Goal: Task Accomplishment & Management: Manage account settings

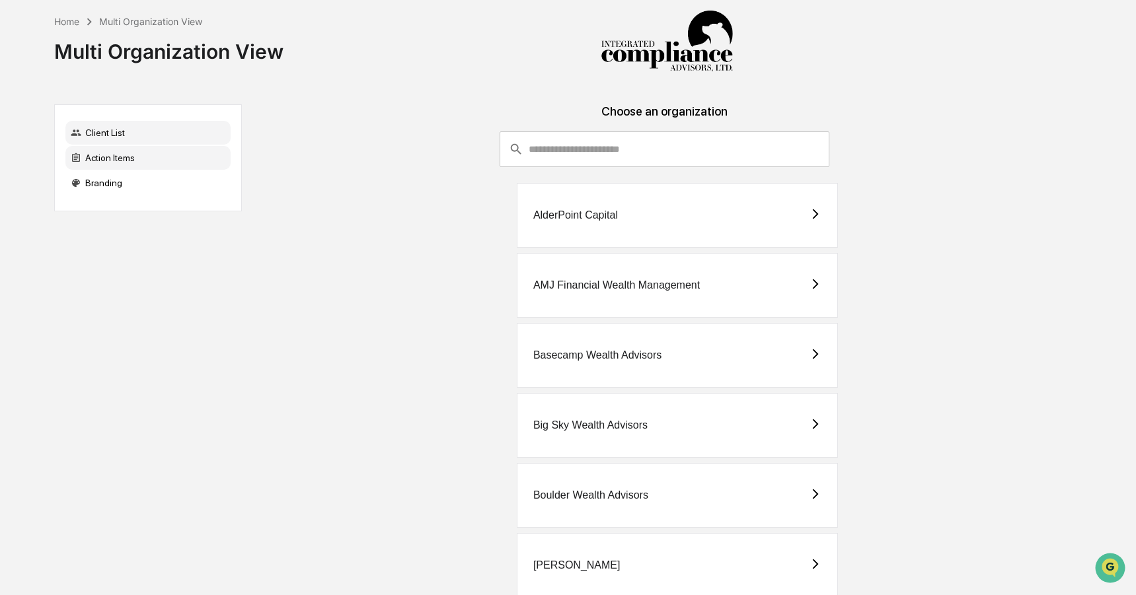
click at [122, 161] on div "Action Items" at bounding box center [147, 158] width 165 height 24
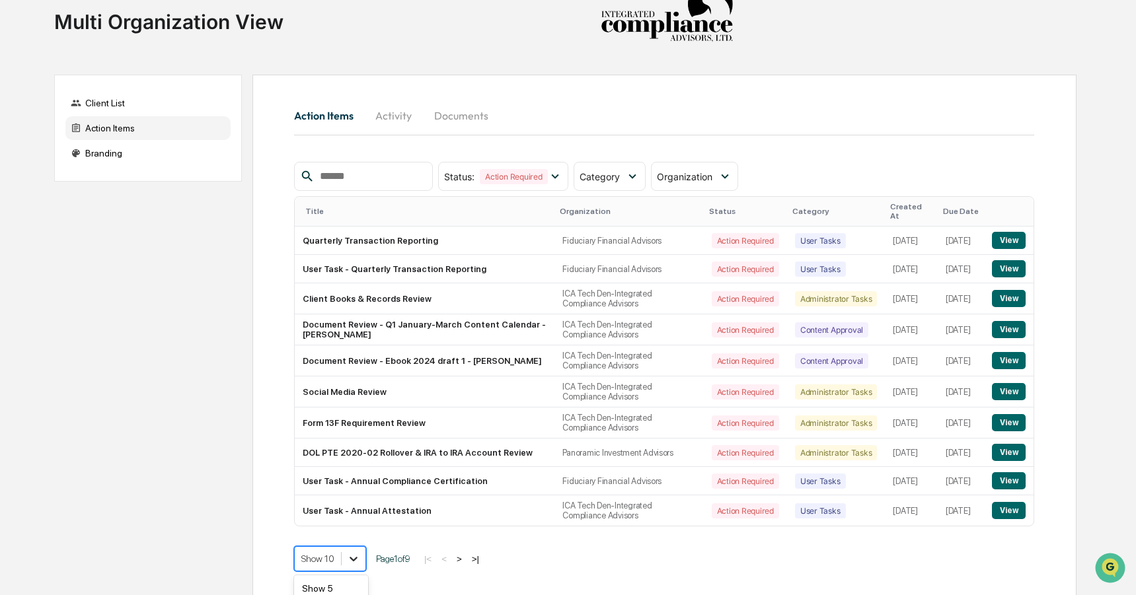
scroll to position [122, 0]
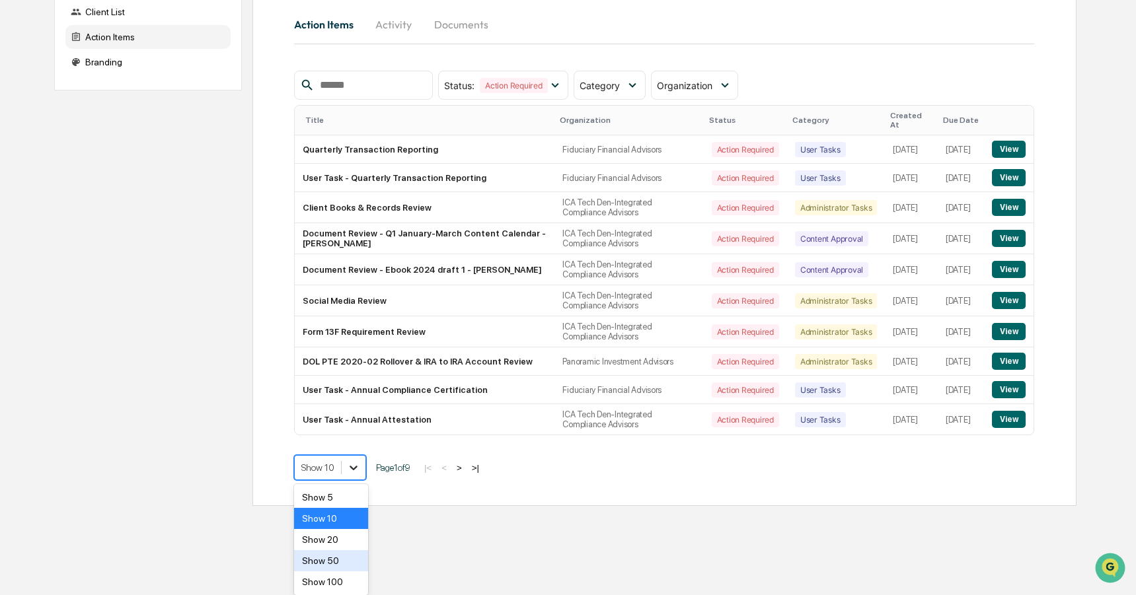
click at [357, 506] on body "Home Multi Organization View Multi Organization View Client List Action Items B…" at bounding box center [568, 192] width 1136 height 627
click at [346, 556] on div "Show 50" at bounding box center [331, 560] width 75 height 21
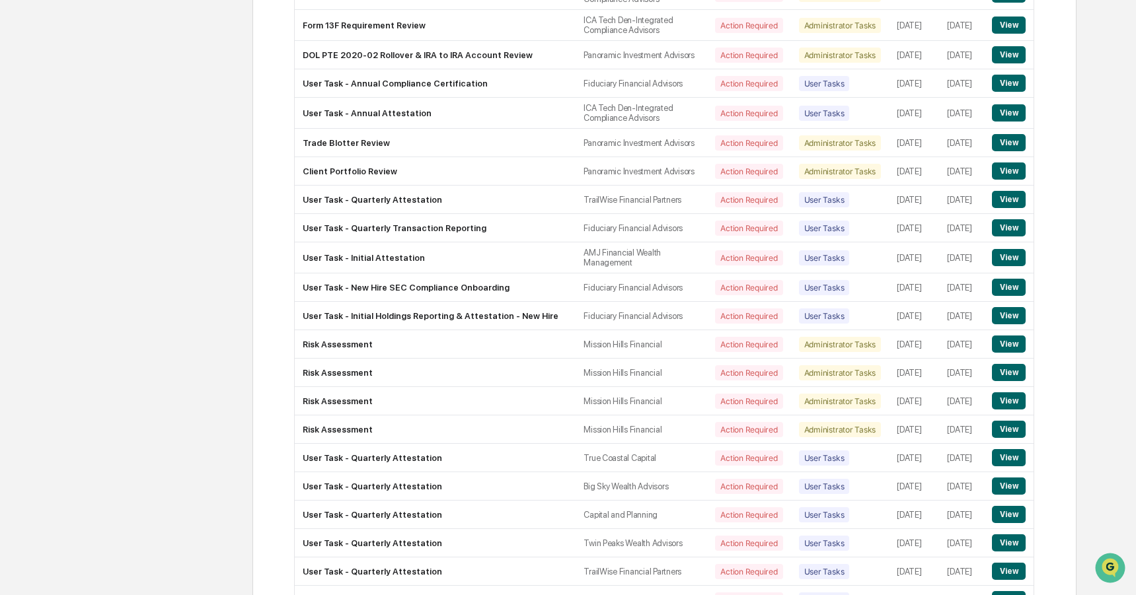
scroll to position [0, 0]
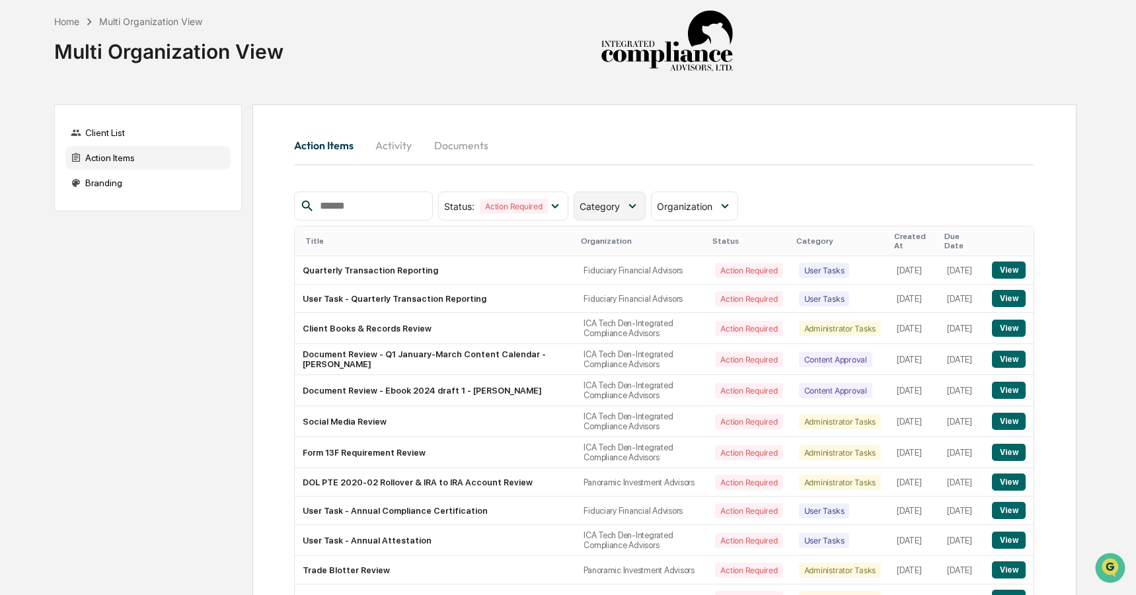
click at [607, 206] on span "Category" at bounding box center [600, 206] width 40 height 11
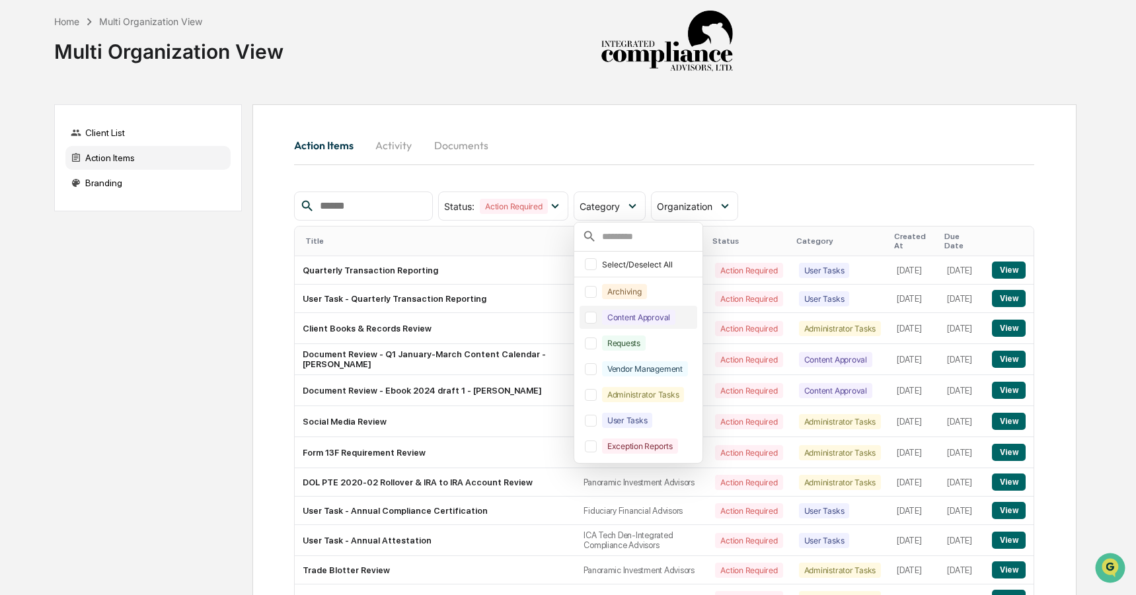
click at [597, 319] on div at bounding box center [591, 318] width 12 height 12
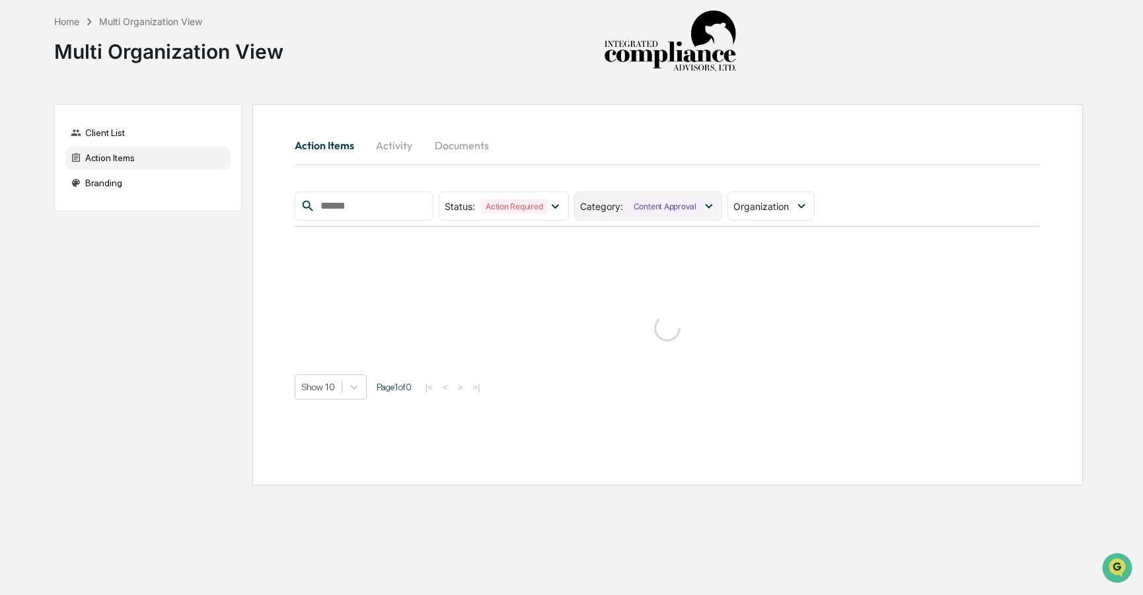
click at [710, 206] on icon at bounding box center [708, 206] width 7 height 5
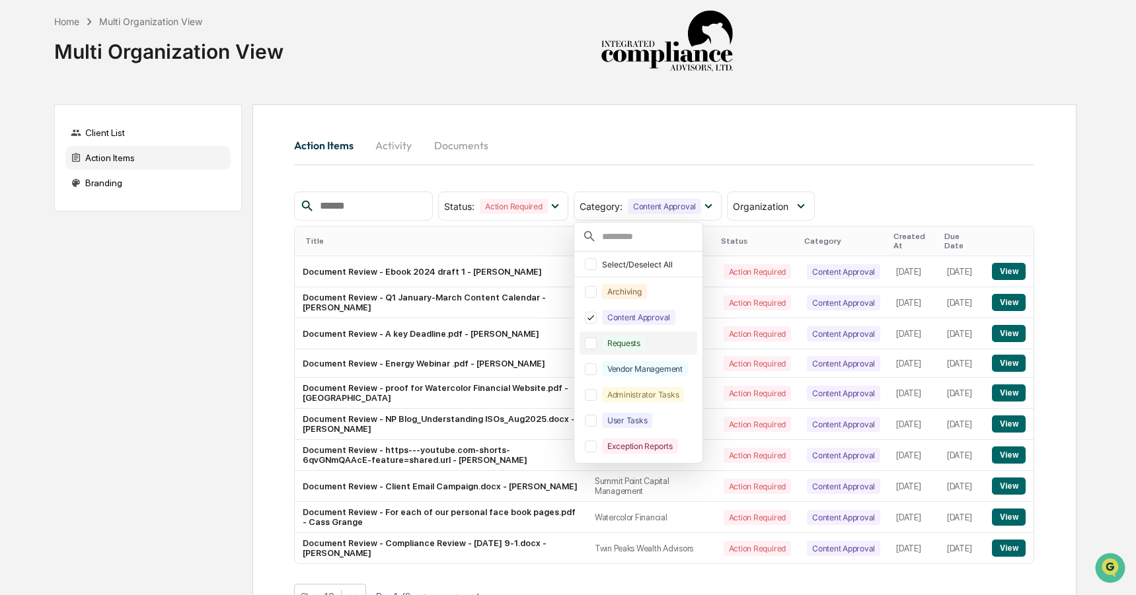
click at [596, 344] on div at bounding box center [591, 344] width 12 height 12
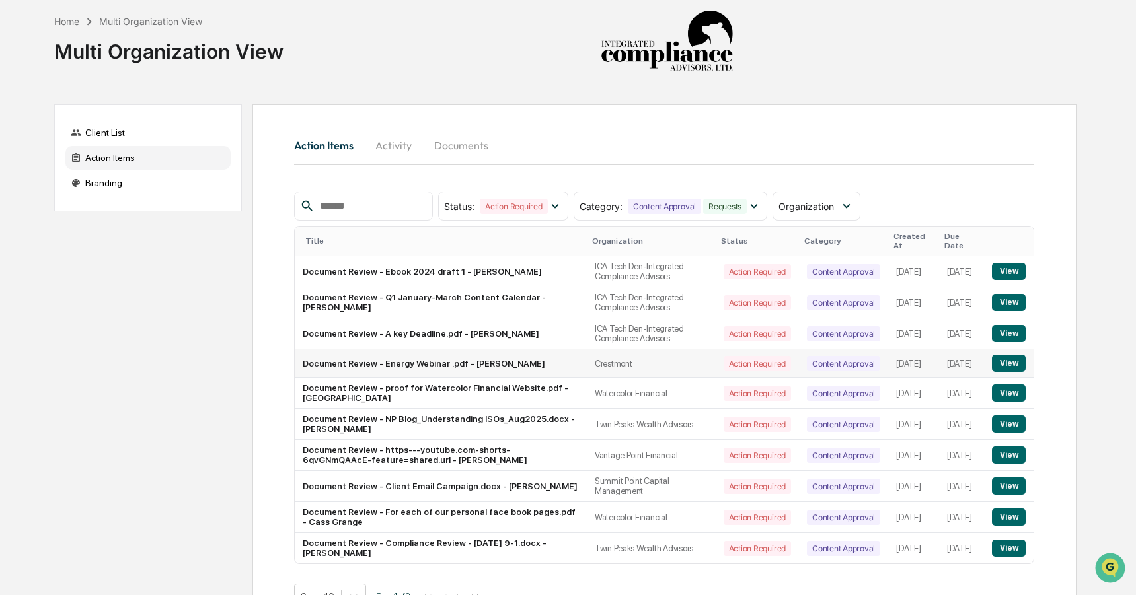
scroll to position [32, 0]
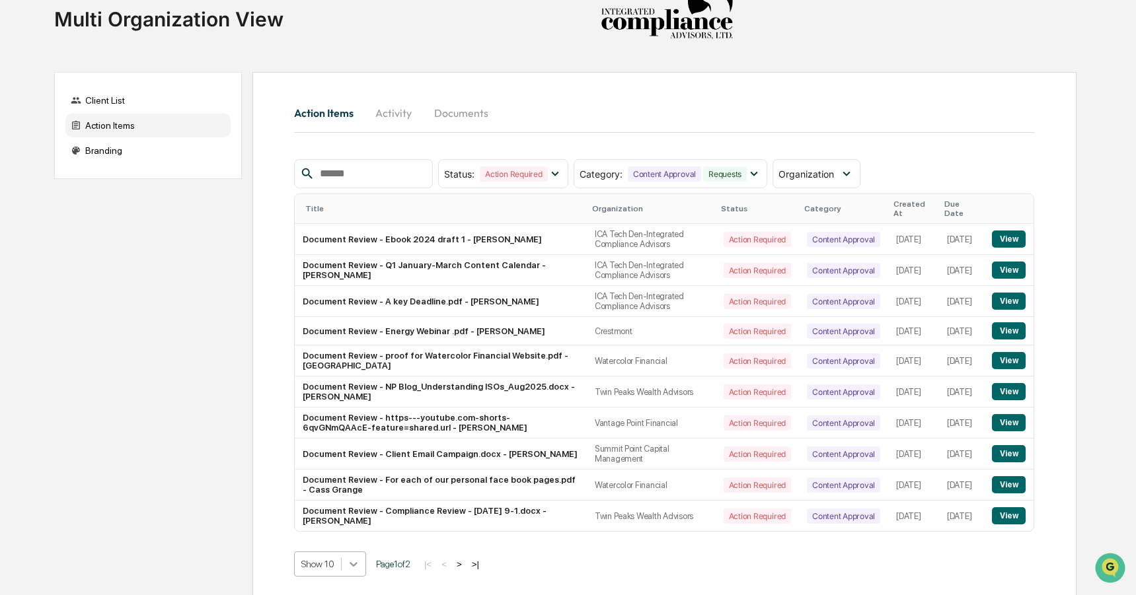
click at [356, 553] on body "Home Multi Organization View Multi Organization View Client List Action Items B…" at bounding box center [568, 285] width 1136 height 635
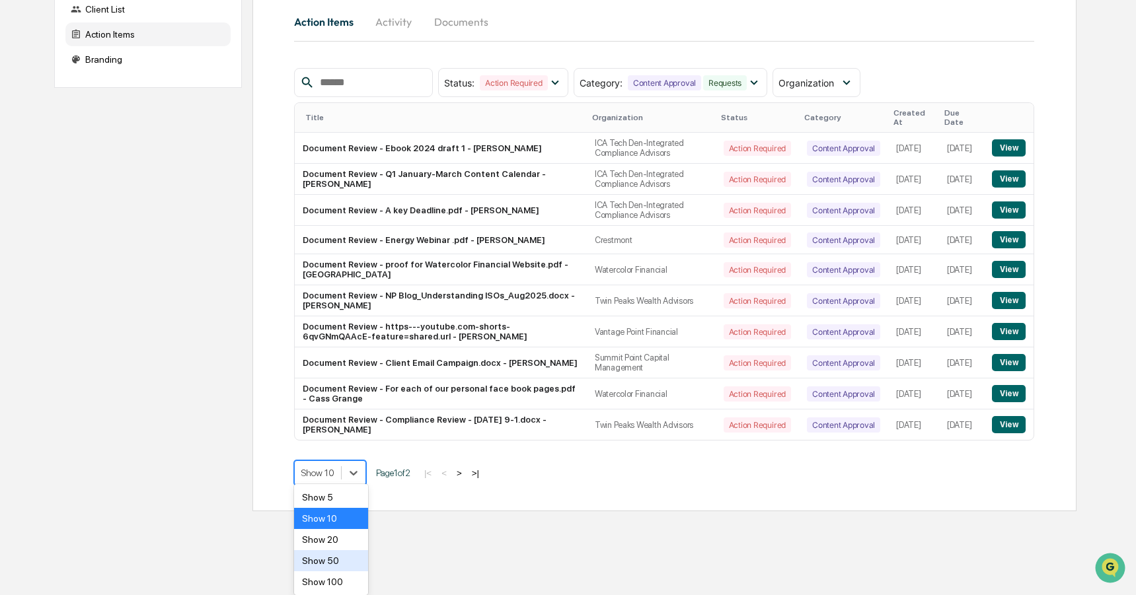
click at [345, 560] on div "Show 50" at bounding box center [331, 560] width 75 height 21
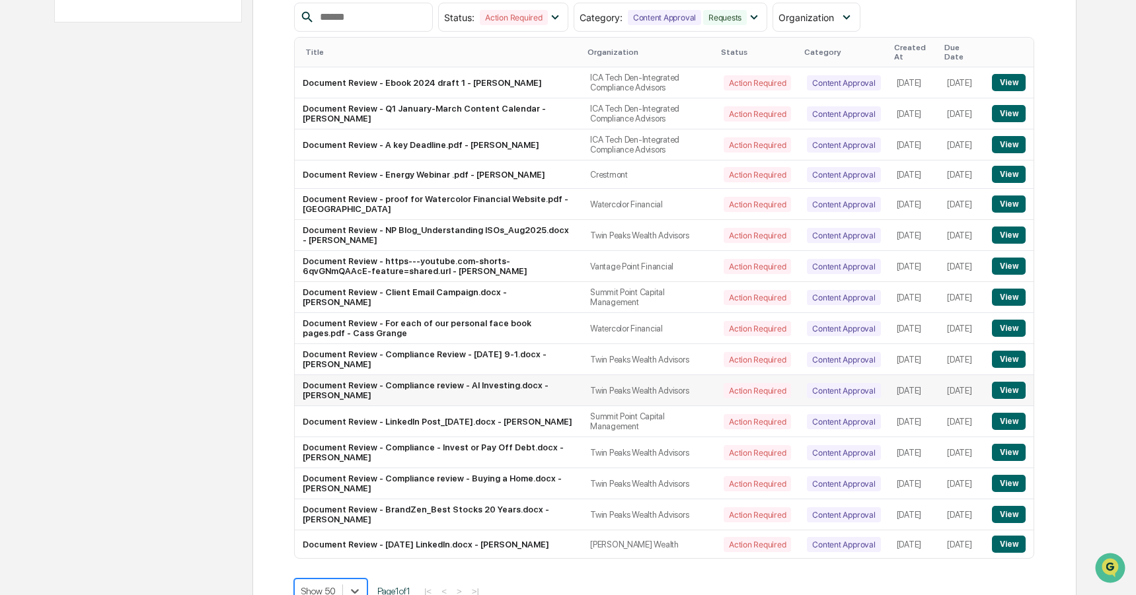
scroll to position [178, 0]
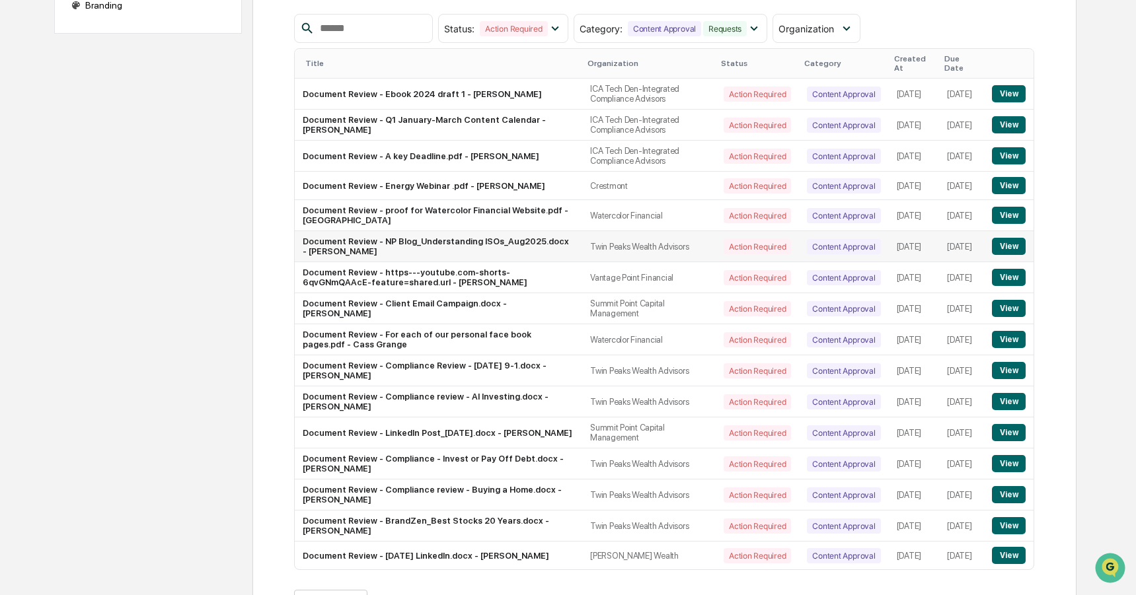
click at [1006, 238] on button "View" at bounding box center [1009, 246] width 34 height 17
